Goal: Transaction & Acquisition: Purchase product/service

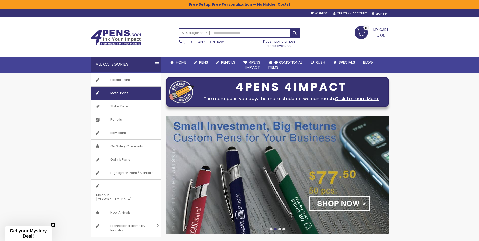
click at [116, 93] on span "Metal Pens" at bounding box center [119, 93] width 28 height 13
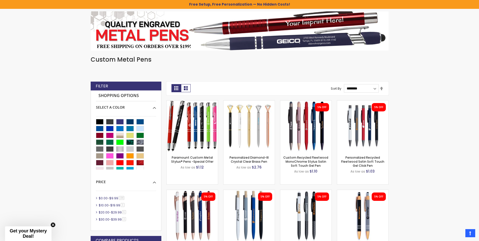
scroll to position [85, 0]
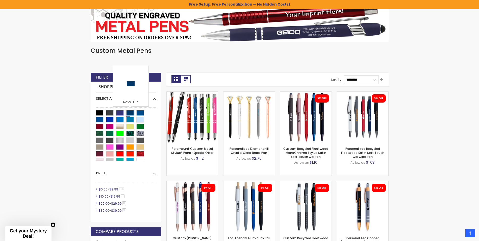
click at [130, 113] on div "Navy Blue" at bounding box center [130, 113] width 8 height 6
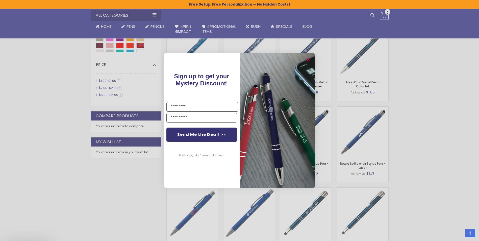
scroll to position [286, 0]
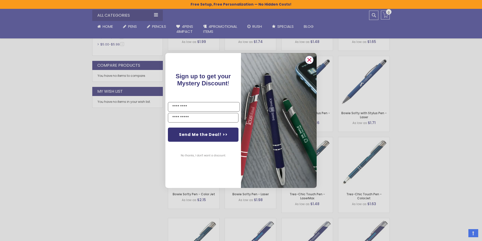
click at [309, 58] on circle "Close dialog" at bounding box center [310, 60] width 8 height 8
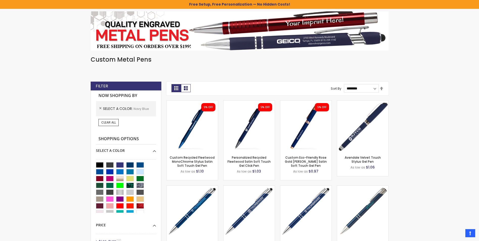
scroll to position [0, 0]
